Goal: Information Seeking & Learning: Check status

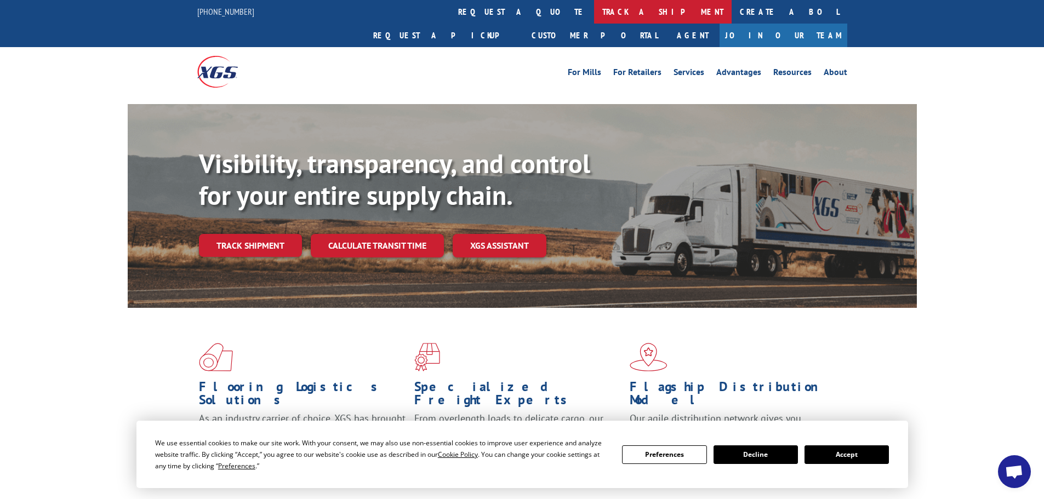
click at [594, 12] on link "track a shipment" at bounding box center [663, 12] width 138 height 24
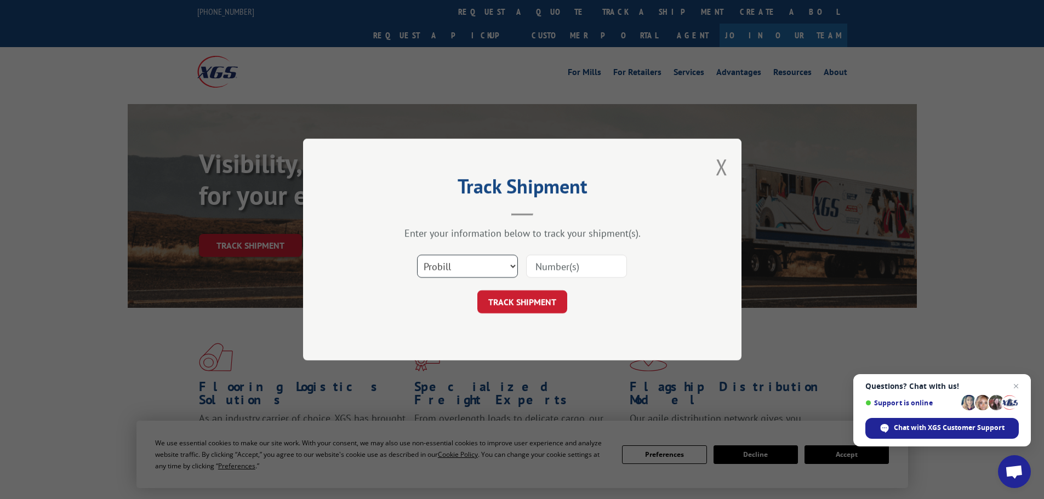
click at [509, 270] on select "Select category... Probill BOL PO" at bounding box center [467, 266] width 101 height 23
select select "bol"
click at [417, 255] on select "Select category... Probill BOL PO" at bounding box center [467, 266] width 101 height 23
click at [603, 267] on input at bounding box center [576, 266] width 101 height 23
paste input "6869556"
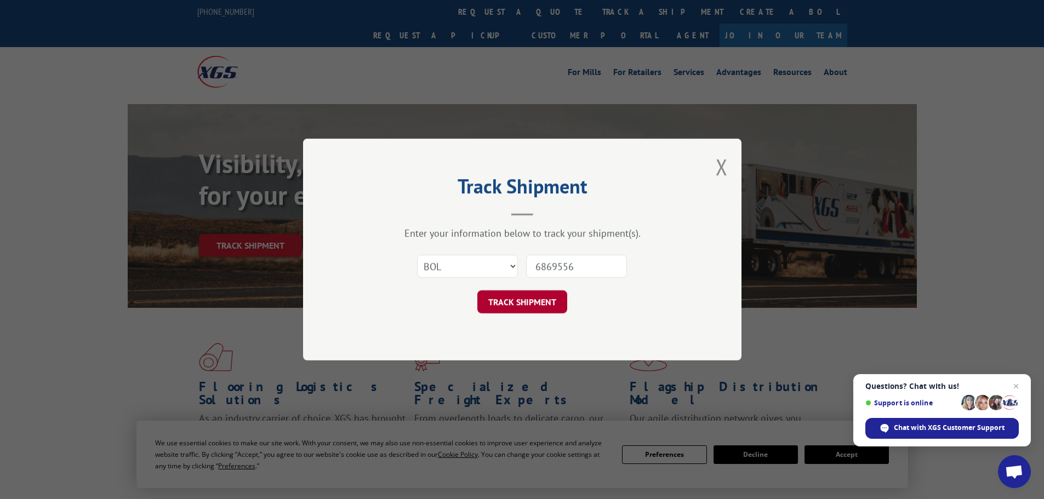
type input "6869556"
click at [546, 295] on button "TRACK SHIPMENT" at bounding box center [522, 301] width 90 height 23
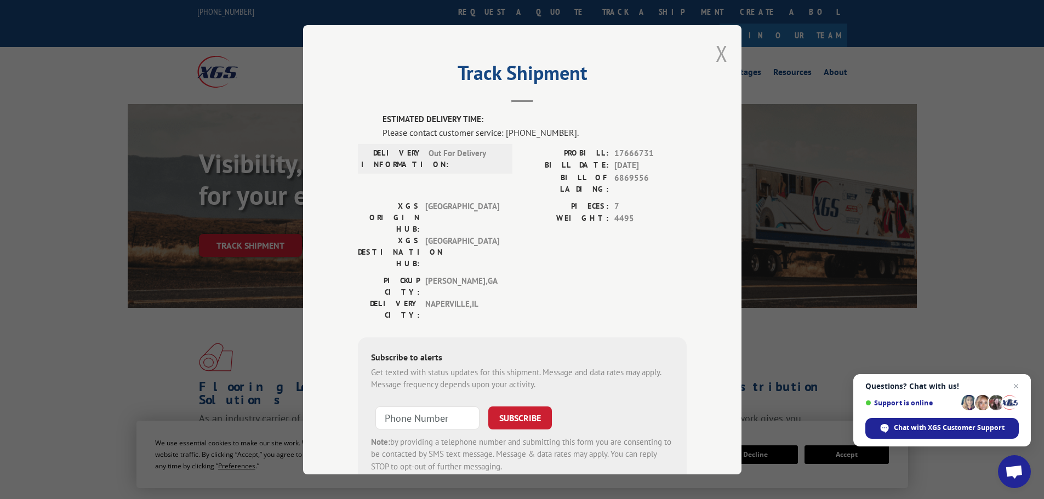
click at [717, 55] on button "Close modal" at bounding box center [722, 53] width 12 height 29
